Goal: Check status: Check status

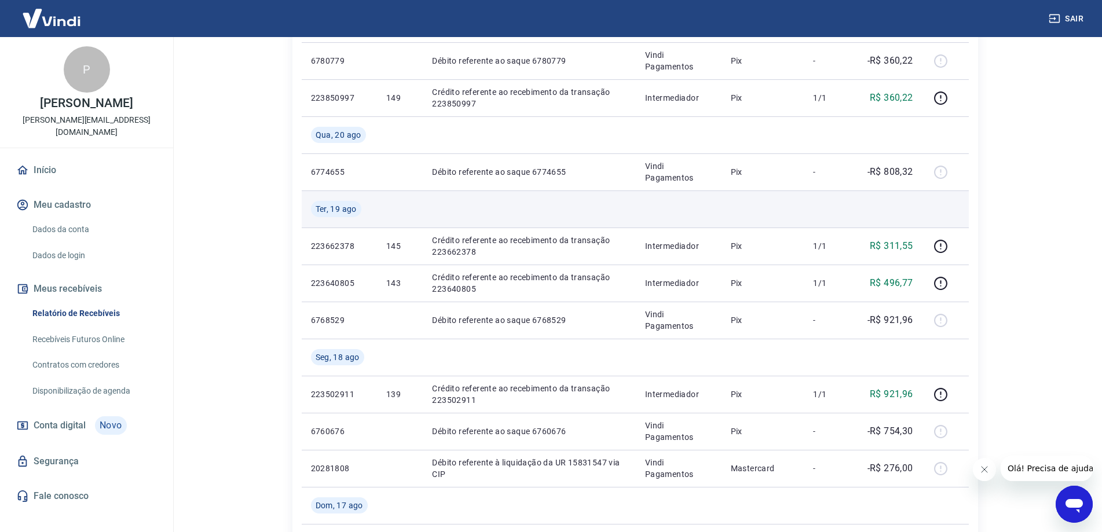
scroll to position [289, 0]
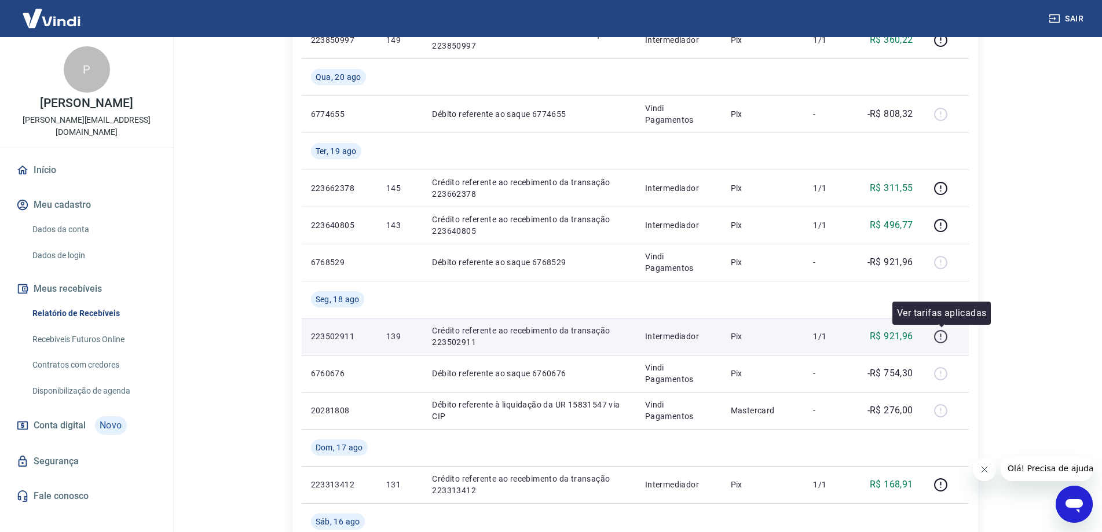
click at [941, 339] on icon "button" at bounding box center [940, 338] width 1 height 1
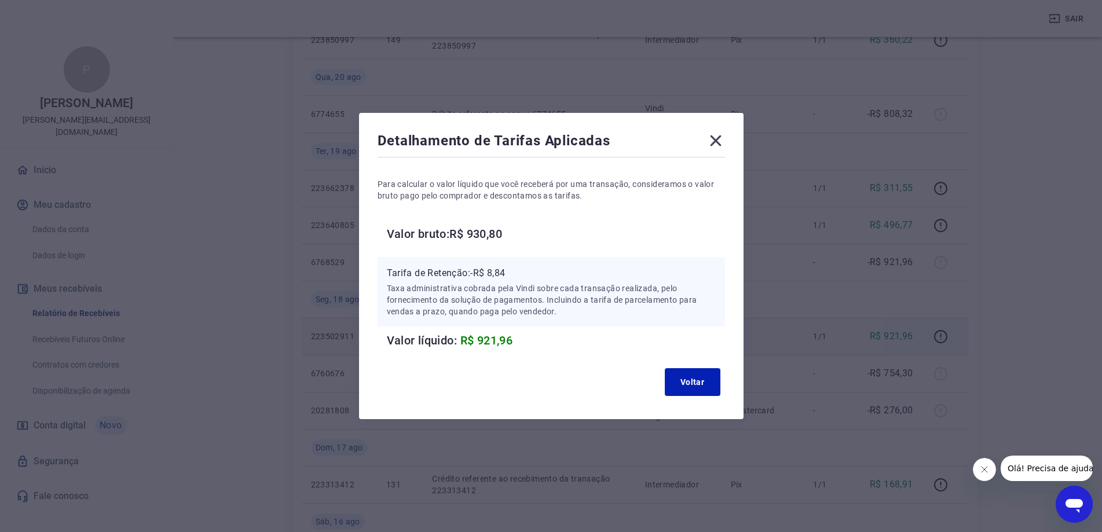
click at [721, 142] on icon at bounding box center [715, 140] width 11 height 11
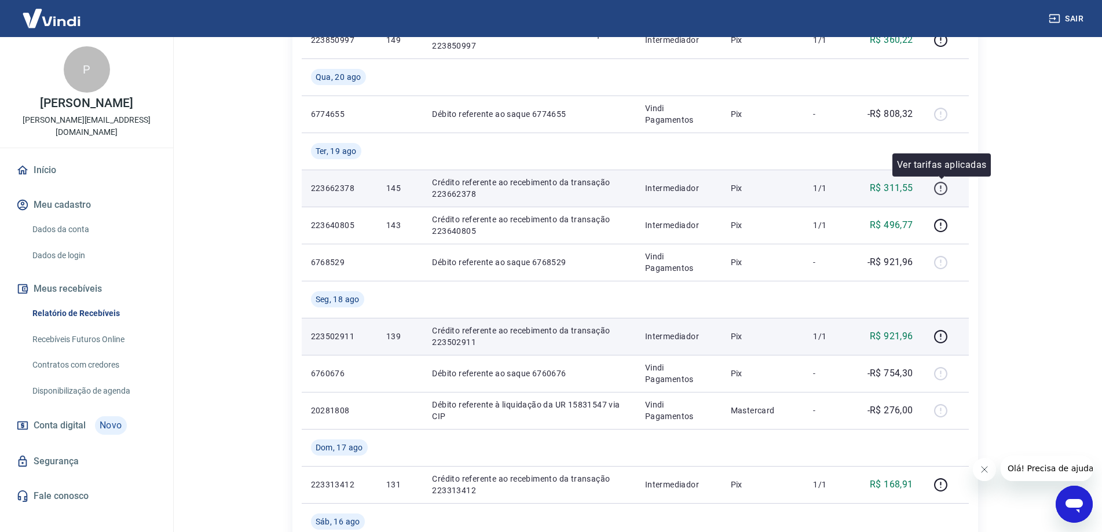
click at [938, 185] on icon "button" at bounding box center [940, 188] width 14 height 14
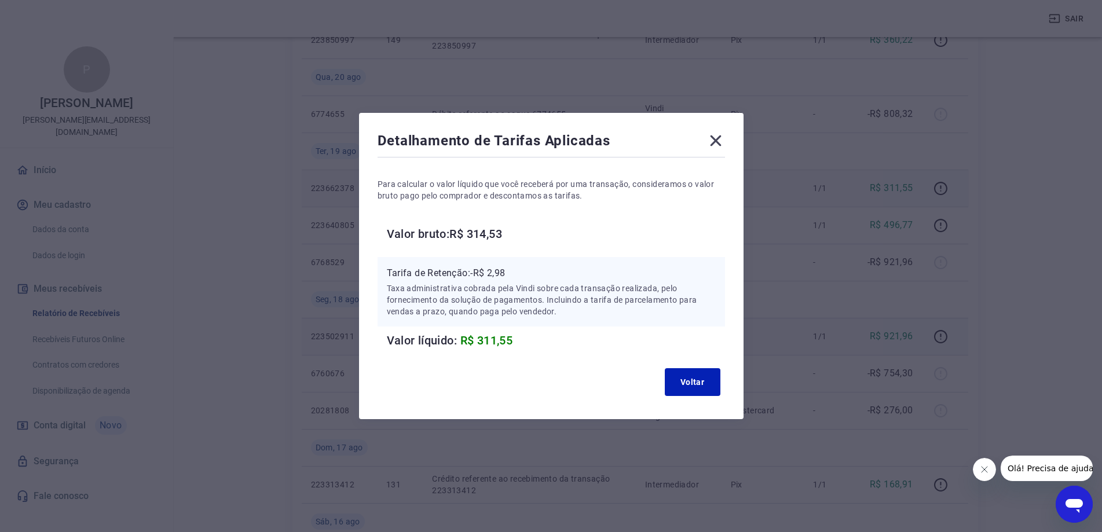
click at [722, 146] on icon at bounding box center [715, 140] width 19 height 19
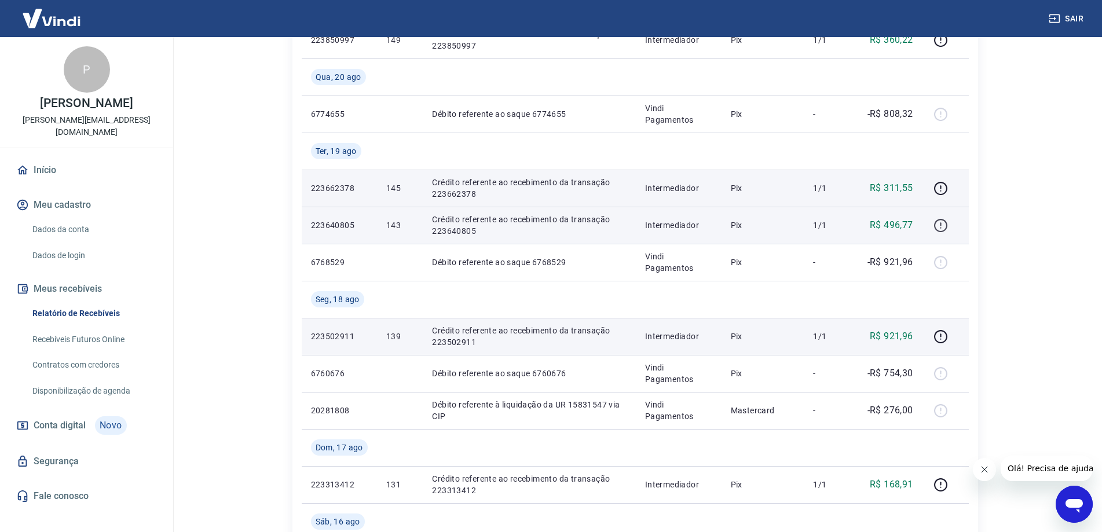
click at [935, 225] on icon "button" at bounding box center [940, 225] width 13 height 13
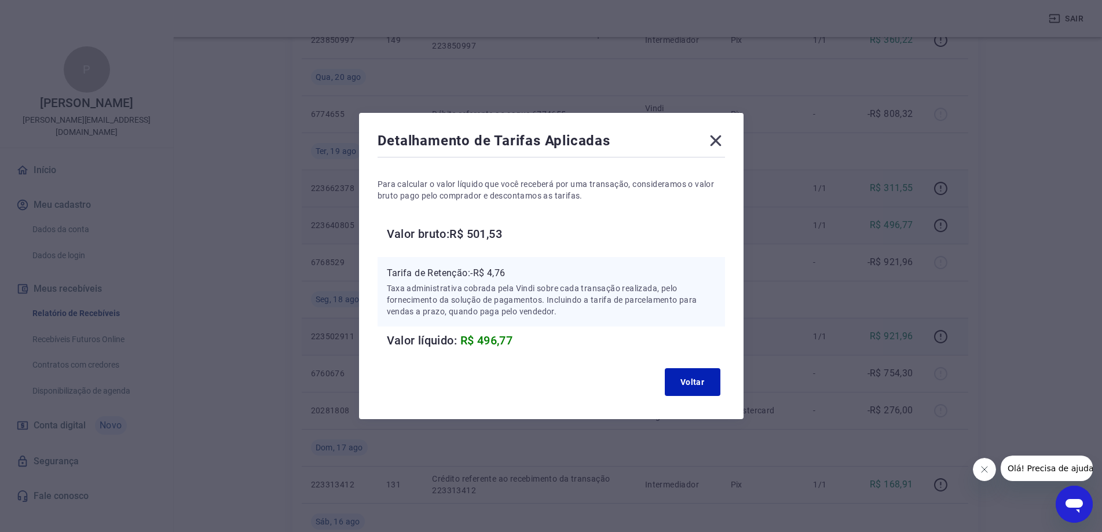
click at [709, 138] on div "Detalhamento de Tarifas Aplicadas" at bounding box center [550, 142] width 347 height 23
click at [716, 141] on icon at bounding box center [715, 140] width 19 height 19
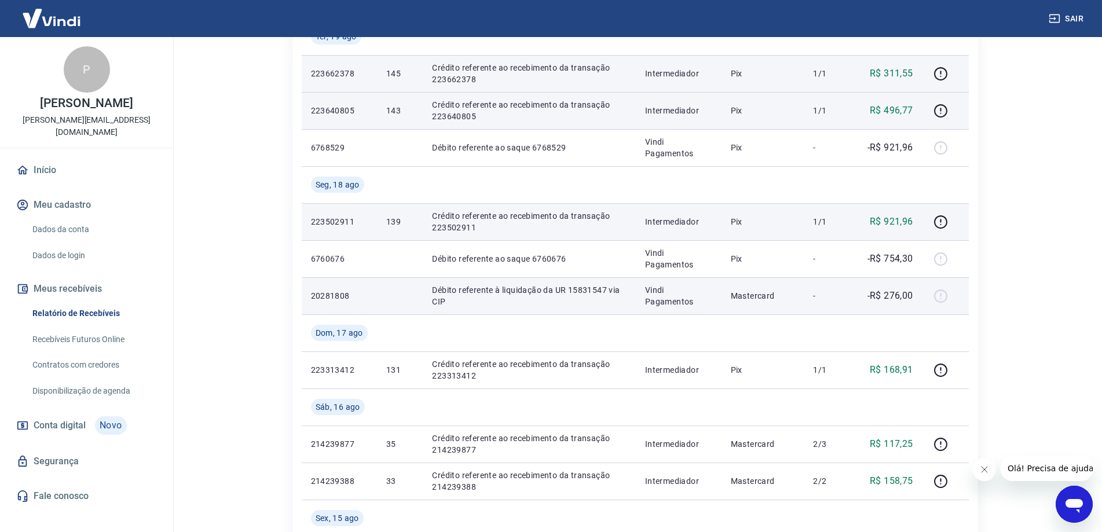
scroll to position [405, 0]
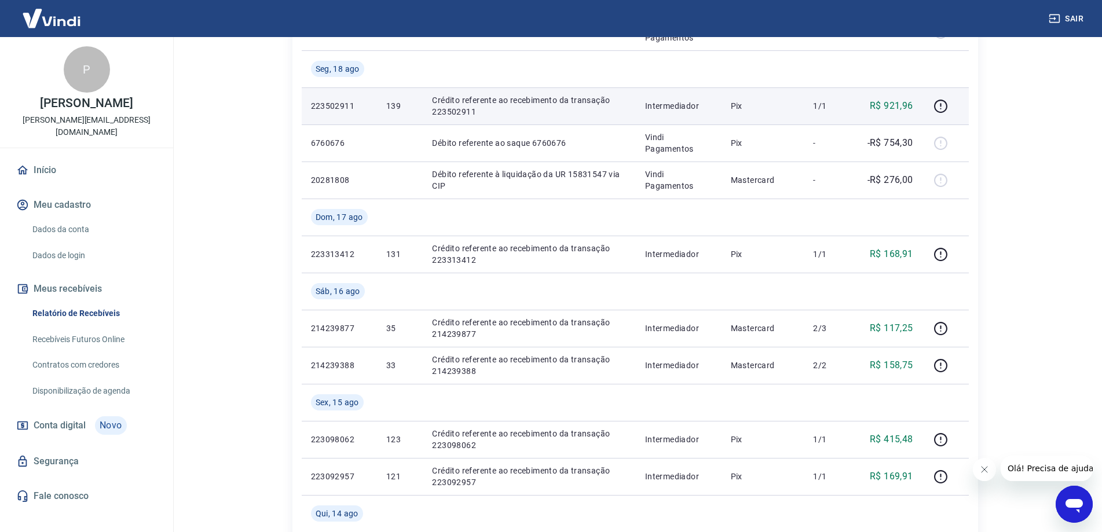
scroll to position [521, 0]
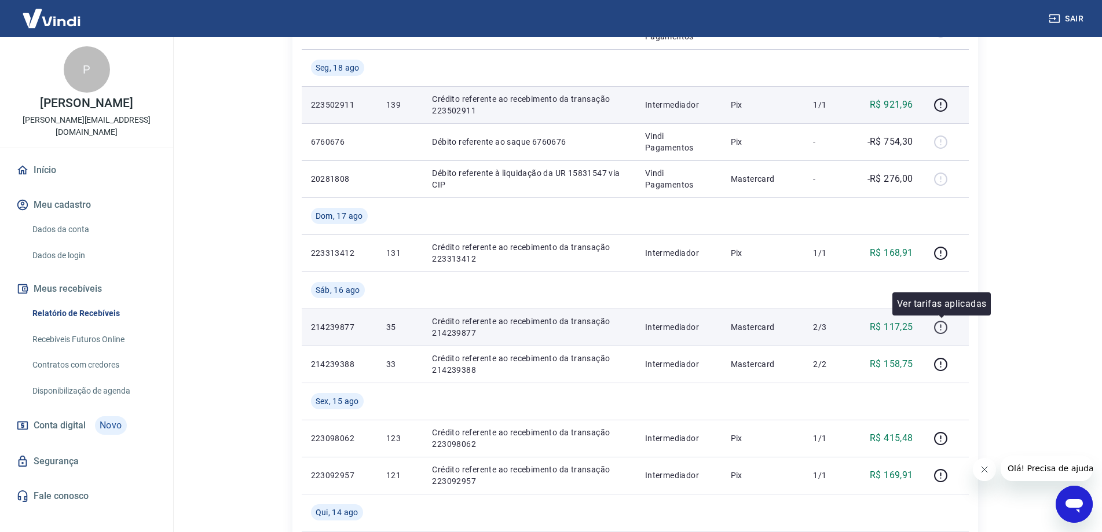
click at [938, 324] on icon "button" at bounding box center [940, 327] width 14 height 14
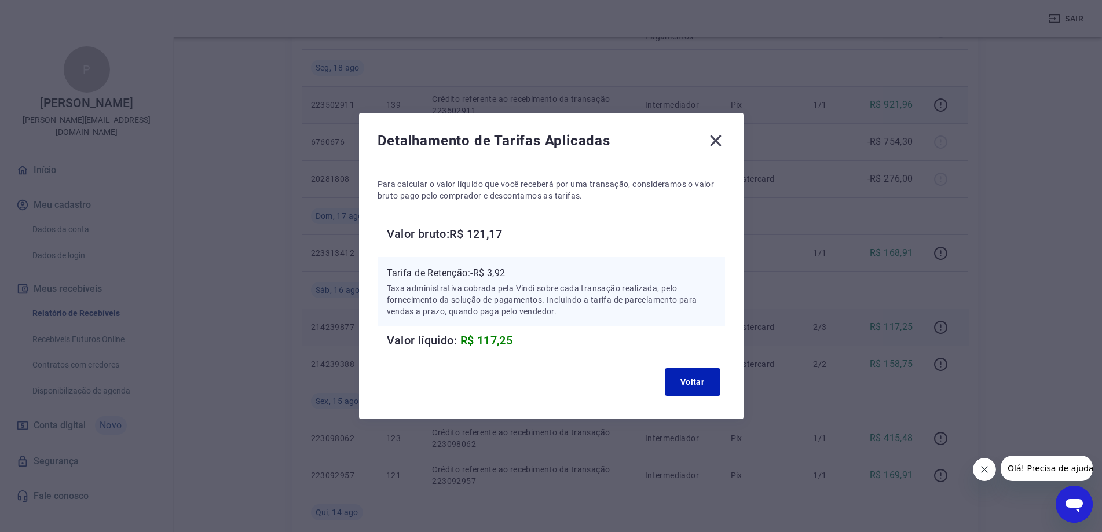
click at [716, 137] on icon at bounding box center [715, 140] width 11 height 11
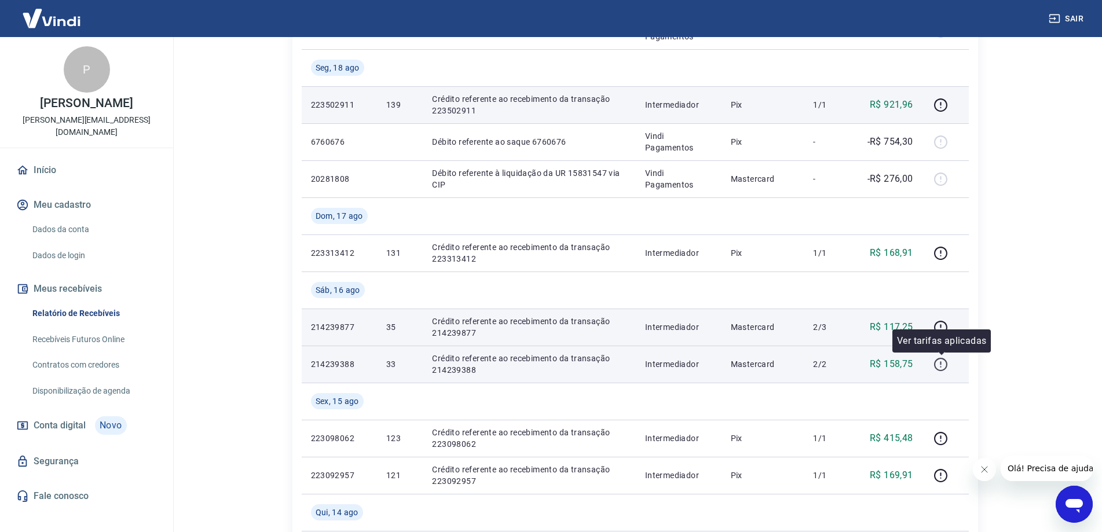
click at [940, 364] on icon "button" at bounding box center [940, 364] width 14 height 14
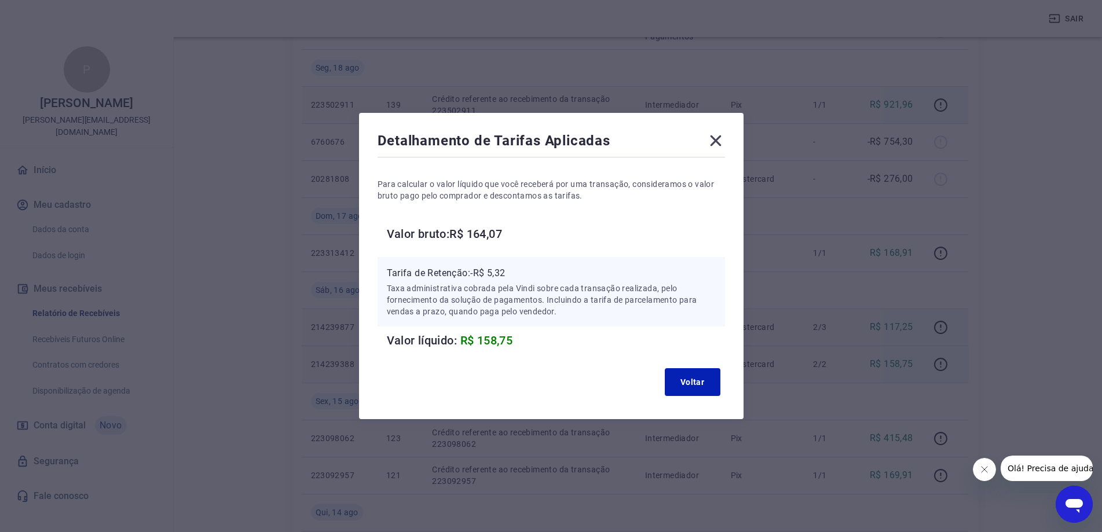
click at [717, 142] on icon at bounding box center [715, 140] width 19 height 19
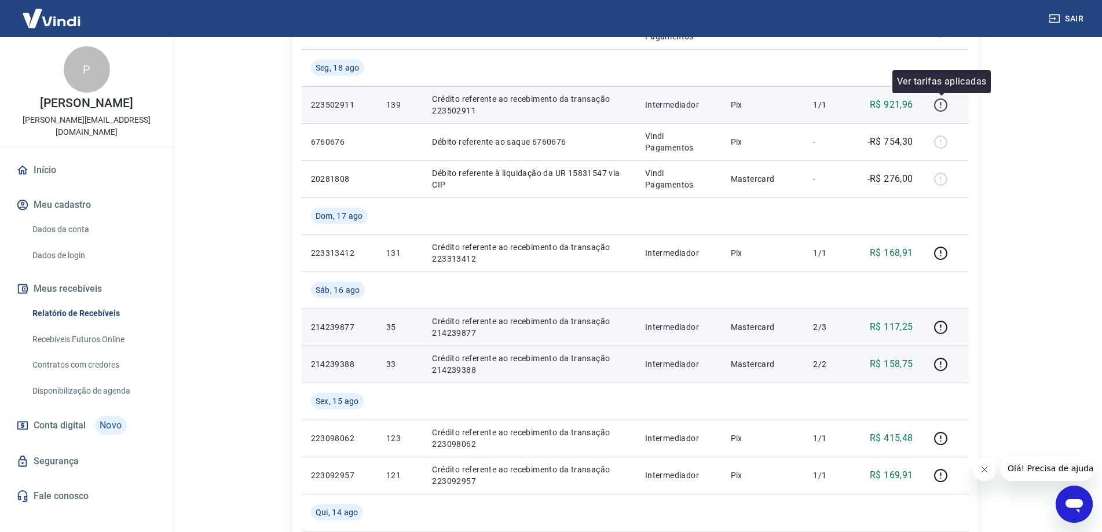
click at [945, 104] on icon "button" at bounding box center [940, 105] width 14 height 14
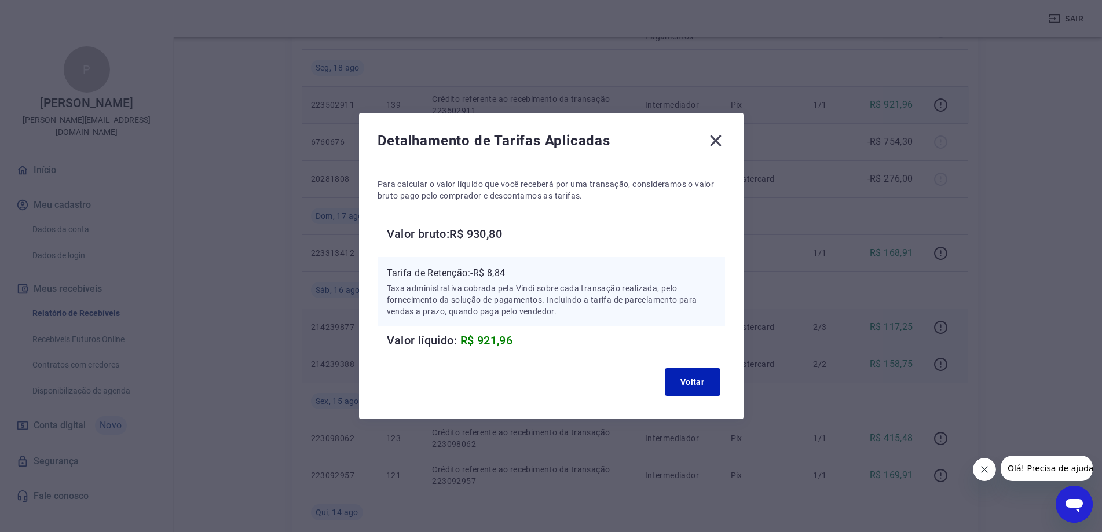
click at [725, 146] on icon at bounding box center [715, 140] width 19 height 19
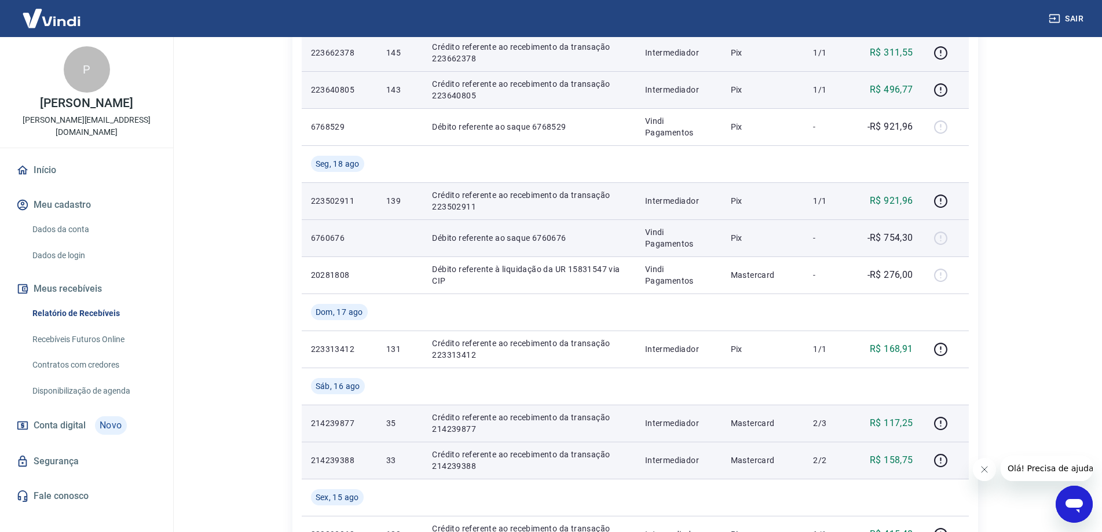
scroll to position [405, 0]
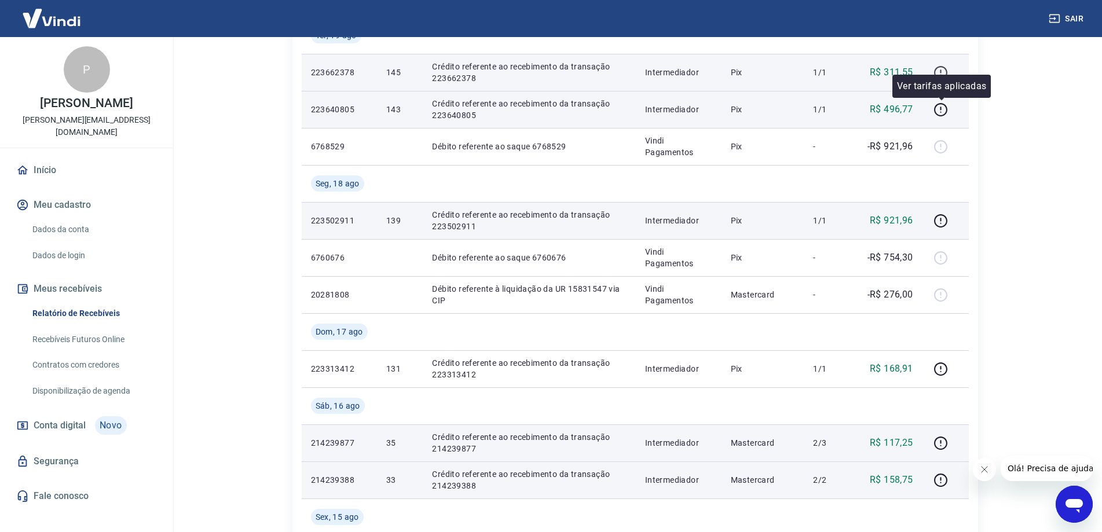
click at [945, 69] on icon "button" at bounding box center [940, 72] width 14 height 14
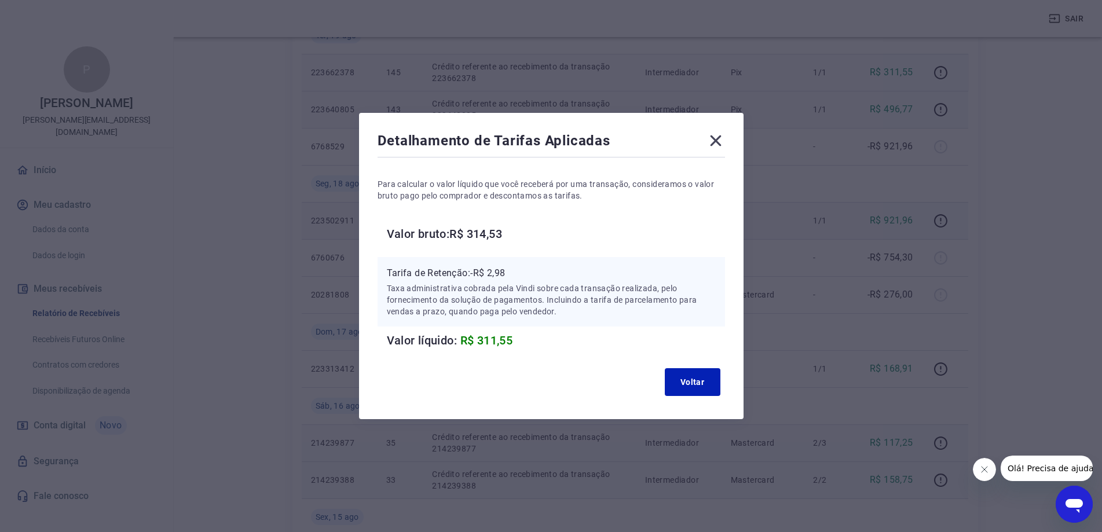
click at [731, 141] on div "Detalhamento de Tarifas Aplicadas Para calcular o valor líquido que você recebe…" at bounding box center [551, 266] width 384 height 306
click at [716, 146] on icon at bounding box center [715, 140] width 11 height 11
